Goal: Find specific page/section: Find specific page/section

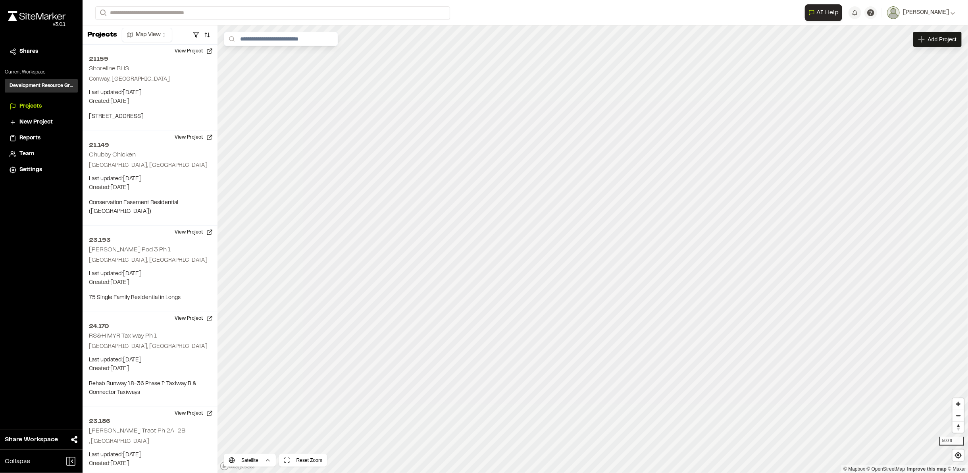
scroll to position [2330, 0]
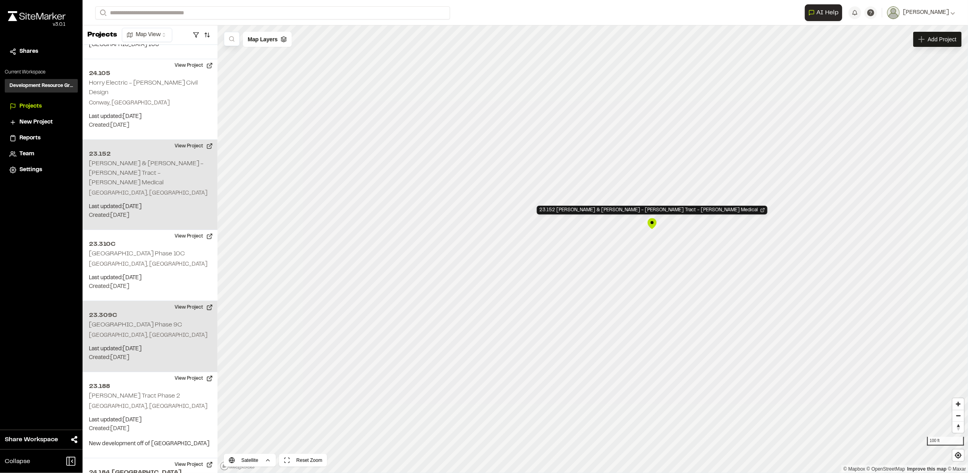
click at [173, 247] on div "1 of 1 projects used Max Active Project Limit Hit You have reached the limit of…" at bounding box center [526, 248] width 886 height 447
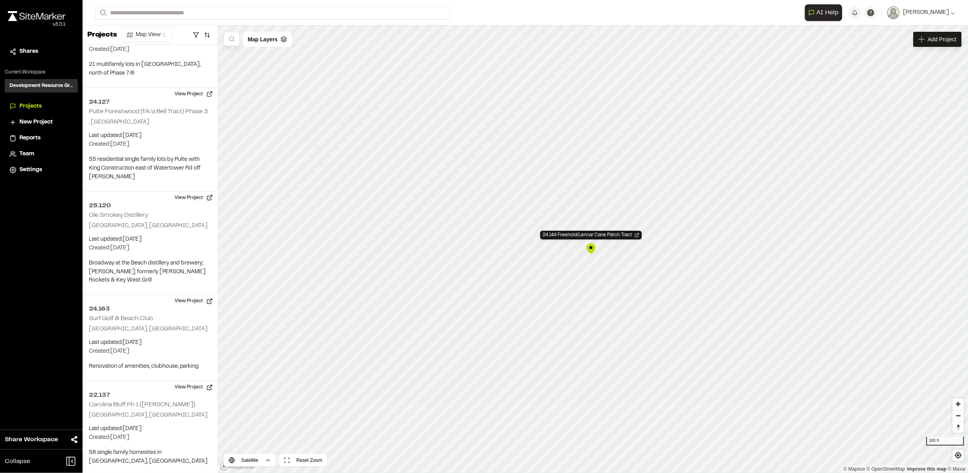
scroll to position [716, 0]
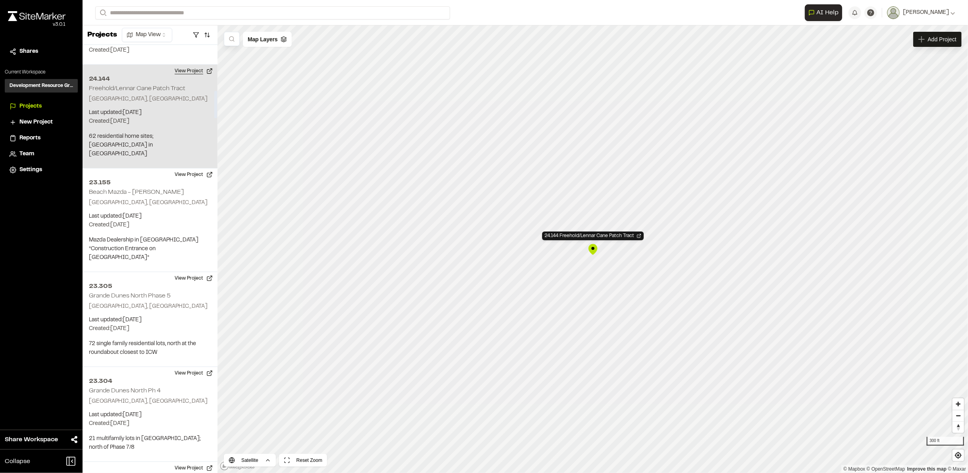
click at [193, 65] on button "View Project" at bounding box center [194, 71] width 48 height 13
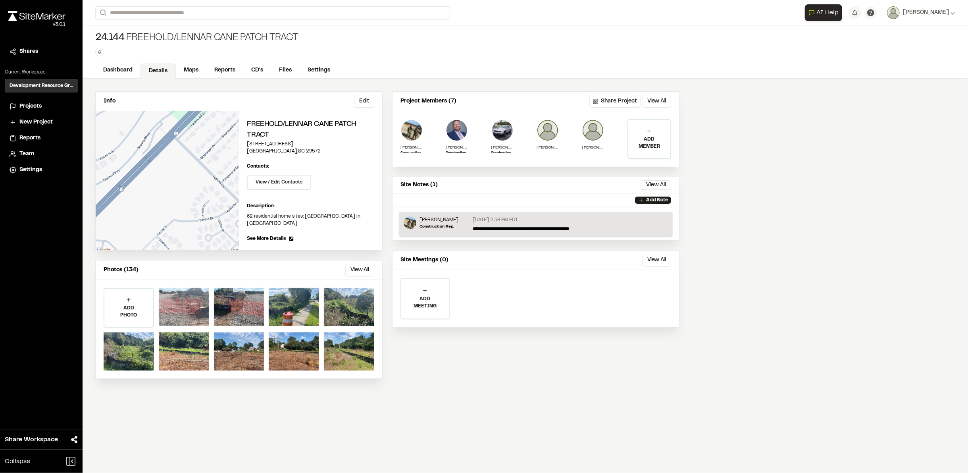
click at [168, 301] on div at bounding box center [184, 307] width 50 height 38
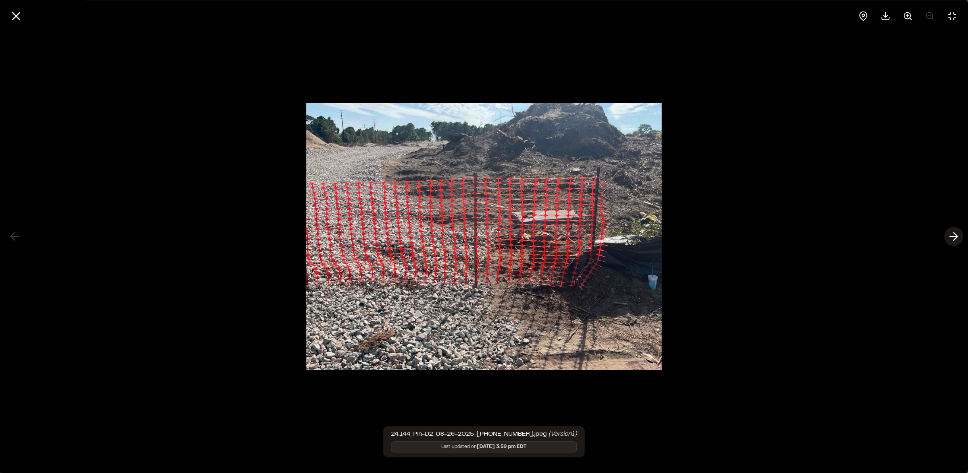
click at [954, 239] on icon at bounding box center [954, 236] width 13 height 13
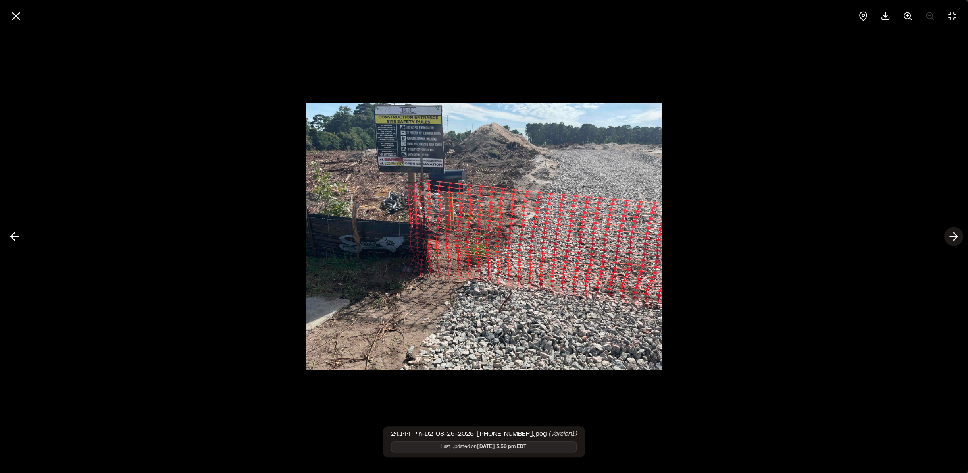
click at [955, 237] on icon at bounding box center [954, 236] width 13 height 13
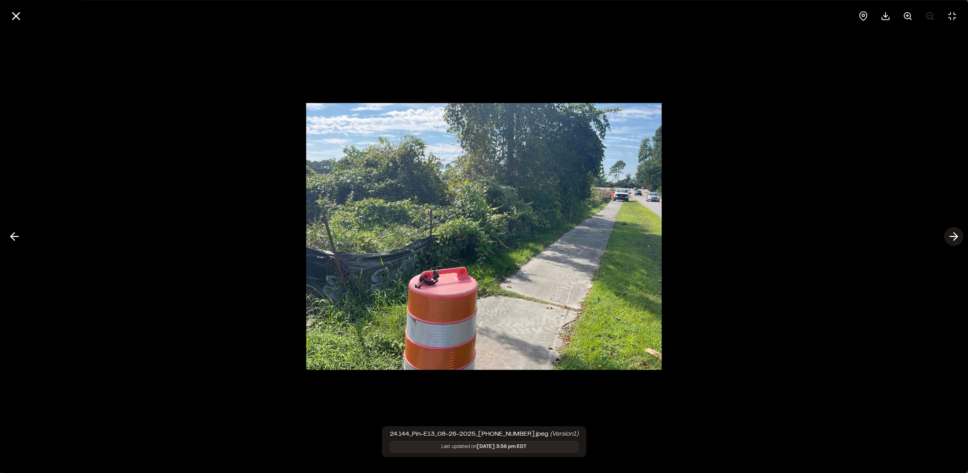
click at [955, 237] on icon at bounding box center [954, 236] width 13 height 13
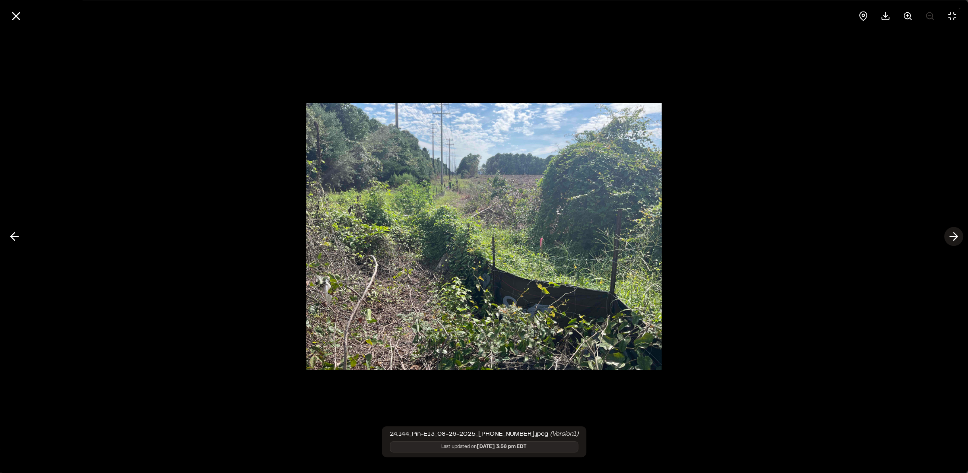
click at [955, 237] on icon at bounding box center [954, 236] width 13 height 13
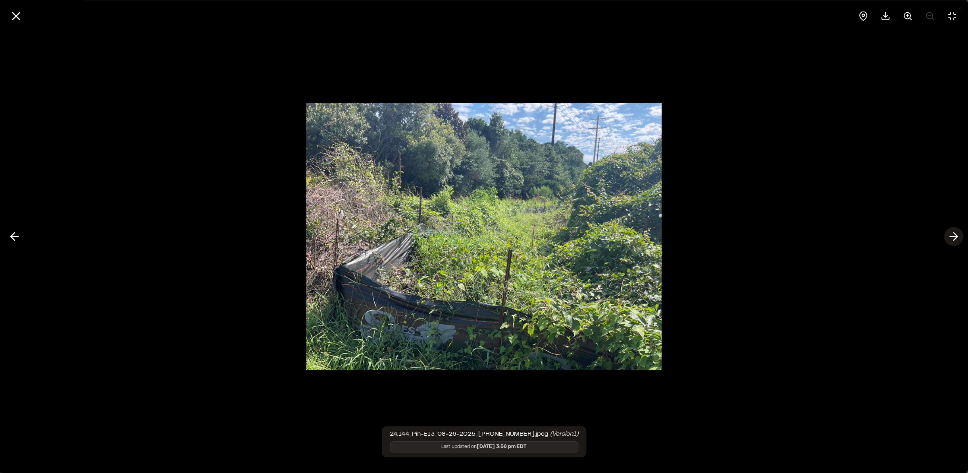
click at [957, 237] on polyline at bounding box center [956, 237] width 4 height 8
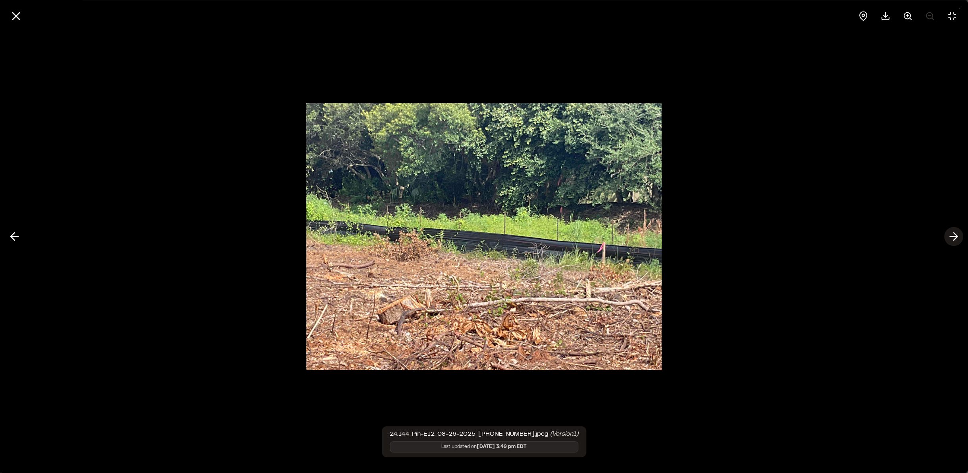
click at [957, 237] on polyline at bounding box center [956, 237] width 4 height 8
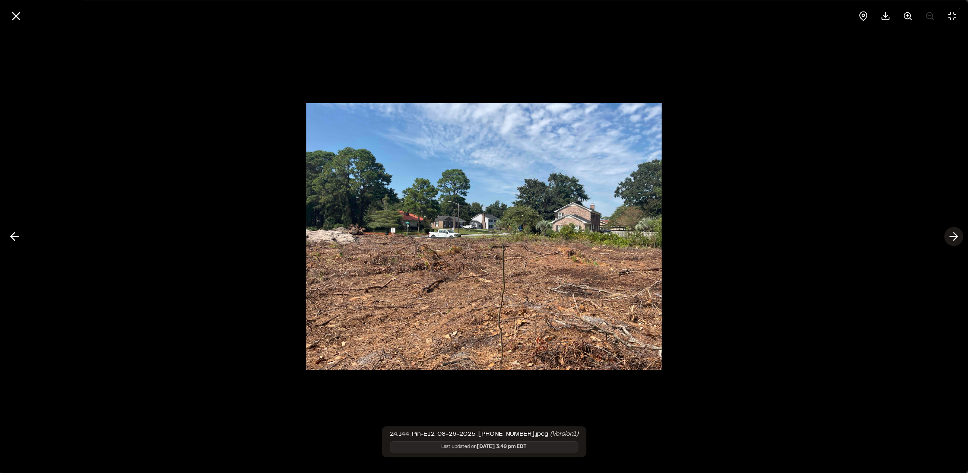
click at [957, 237] on polyline at bounding box center [956, 237] width 4 height 8
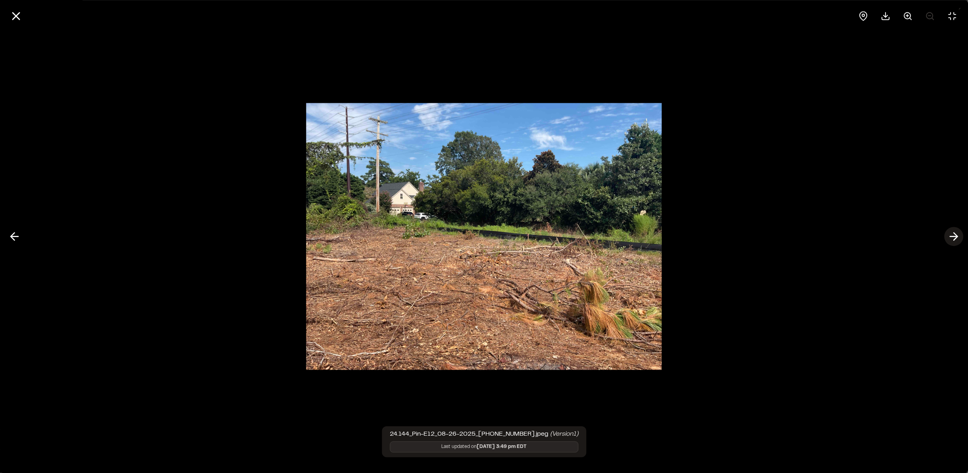
click at [957, 237] on polyline at bounding box center [956, 237] width 4 height 8
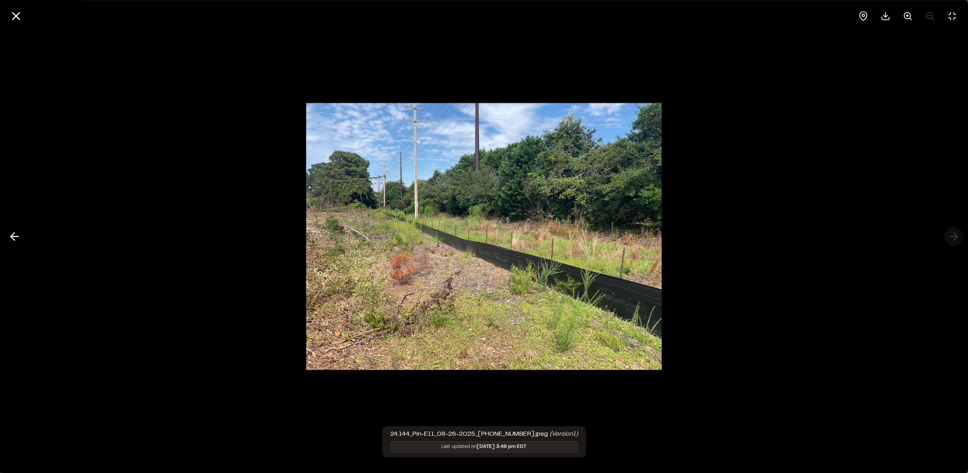
click at [957, 237] on div at bounding box center [484, 236] width 968 height 473
